Goal: Task Accomplishment & Management: Manage account settings

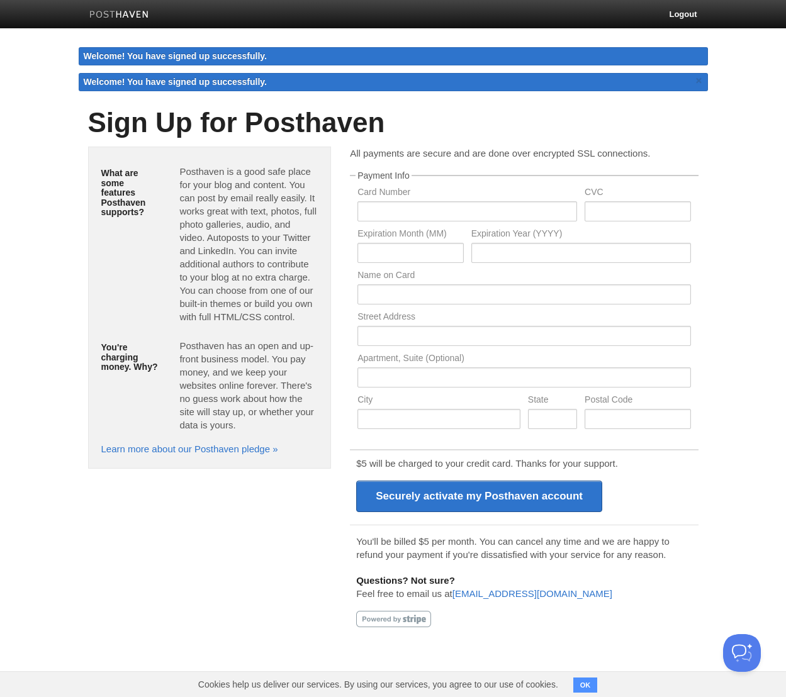
click at [101, 18] on img at bounding box center [119, 15] width 60 height 9
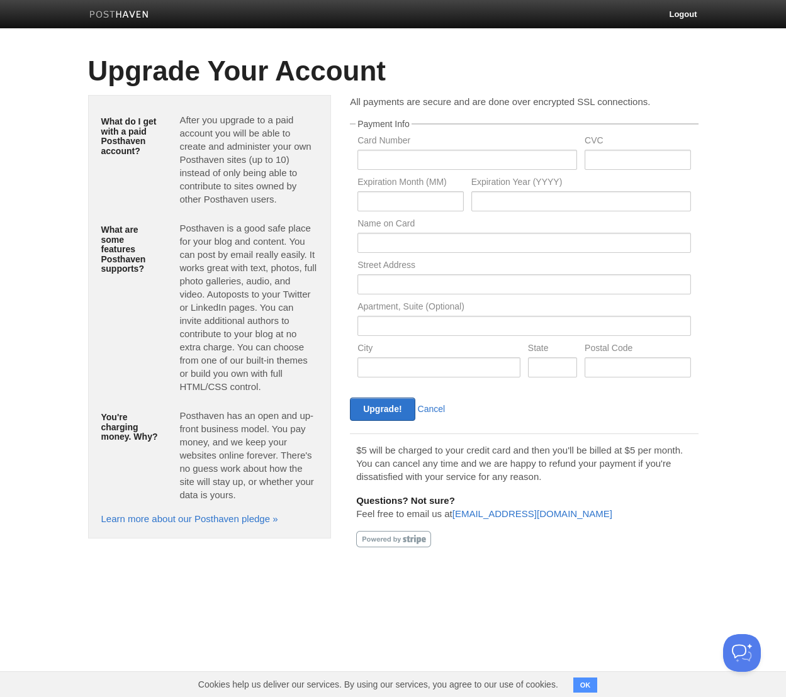
click at [140, 16] on img at bounding box center [119, 15] width 60 height 9
